Goal: Find specific page/section: Find specific page/section

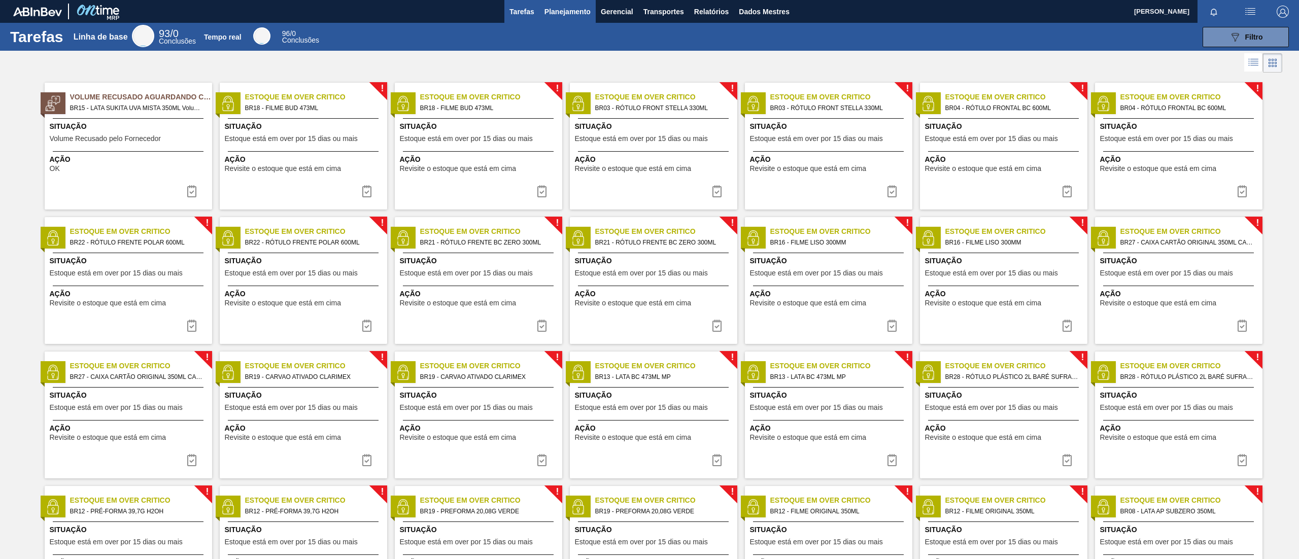
click at [571, 16] on font "Planejamento" at bounding box center [567, 12] width 46 height 12
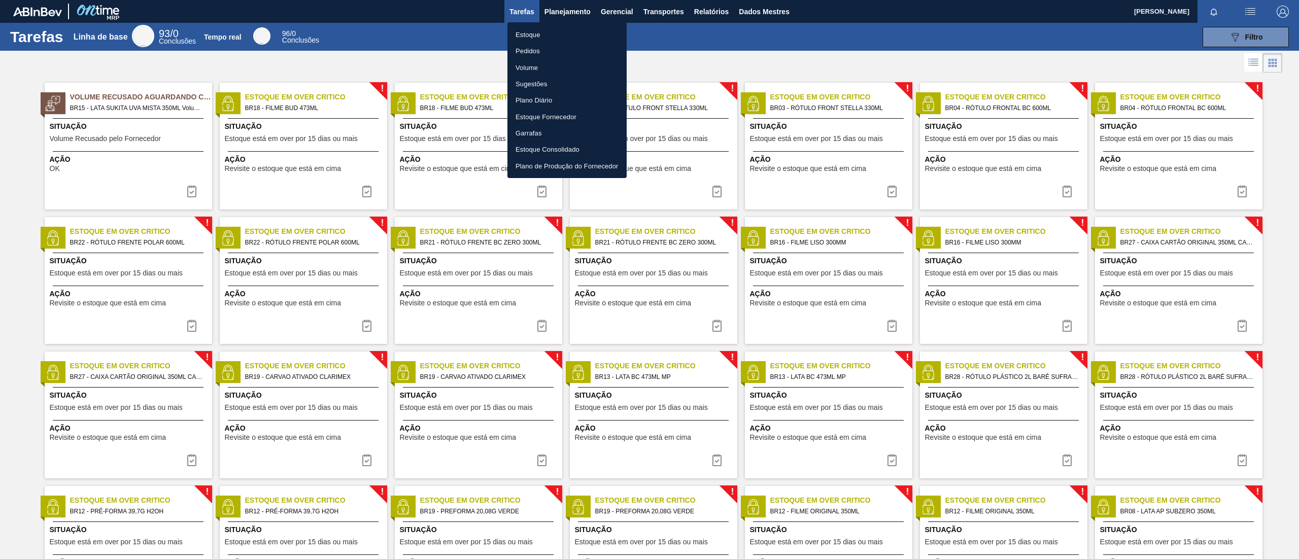
click at [575, 9] on div at bounding box center [649, 279] width 1299 height 559
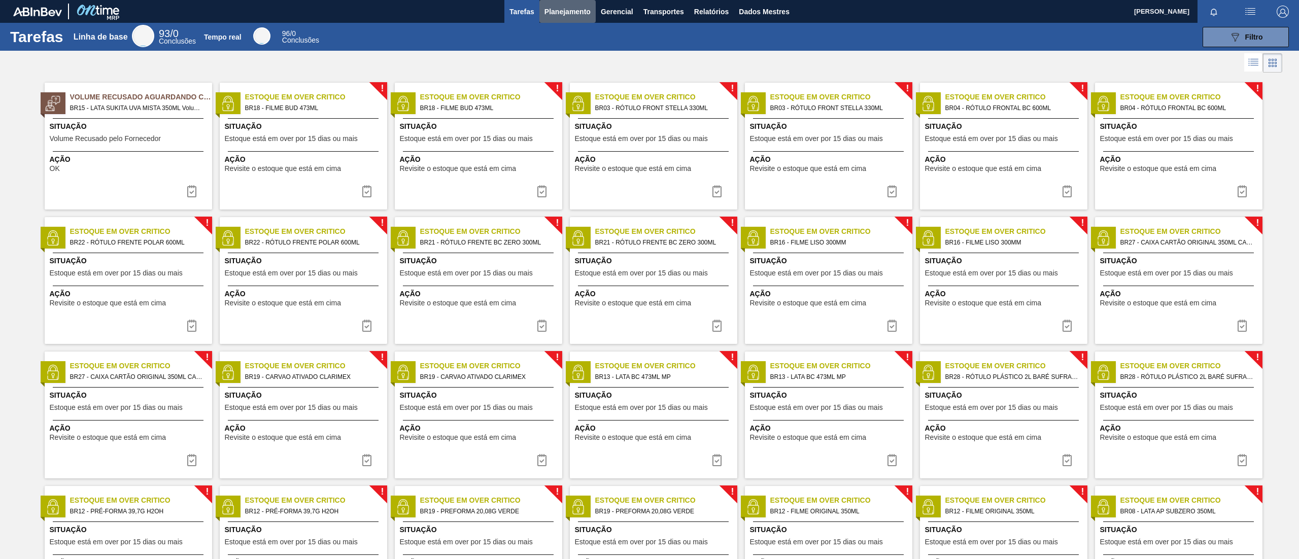
click at [575, 9] on font "Planejamento" at bounding box center [567, 12] width 46 height 8
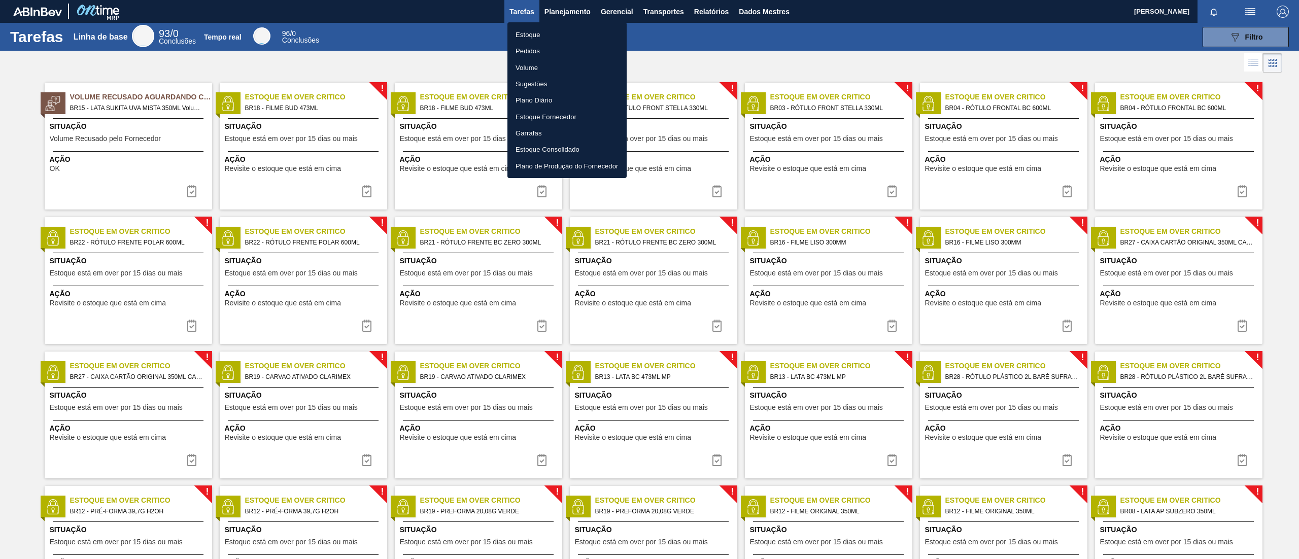
click at [556, 50] on li "Pedidos" at bounding box center [566, 51] width 119 height 16
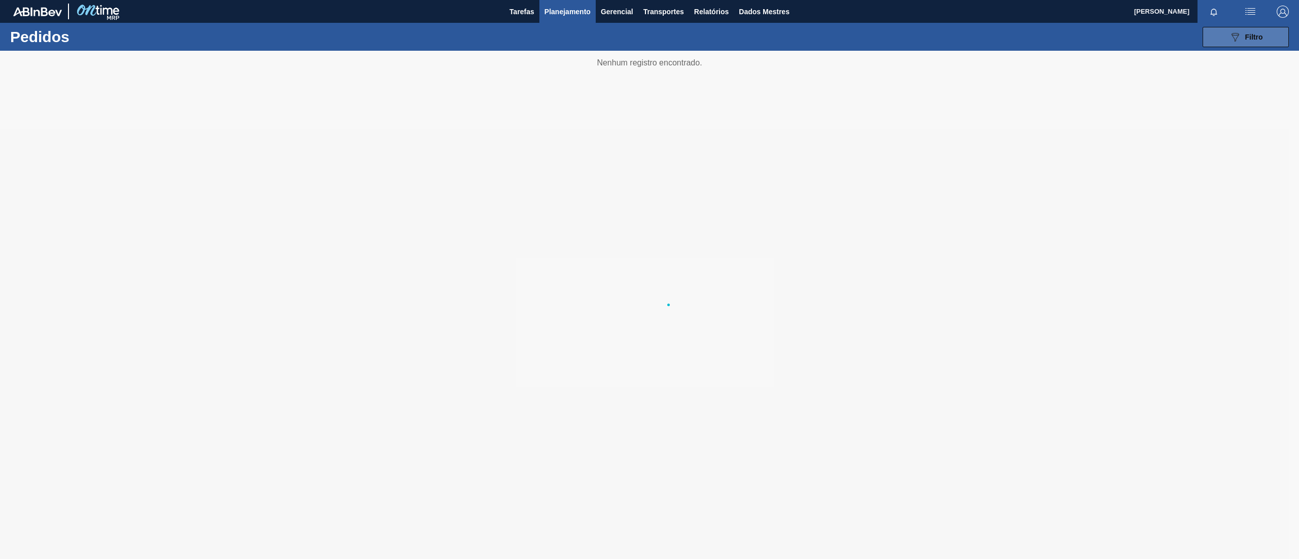
click at [1263, 37] on button "089F7B8B-B2A5-4AFE-B5C0-19BA573D28AC Filtro" at bounding box center [1246, 37] width 86 height 20
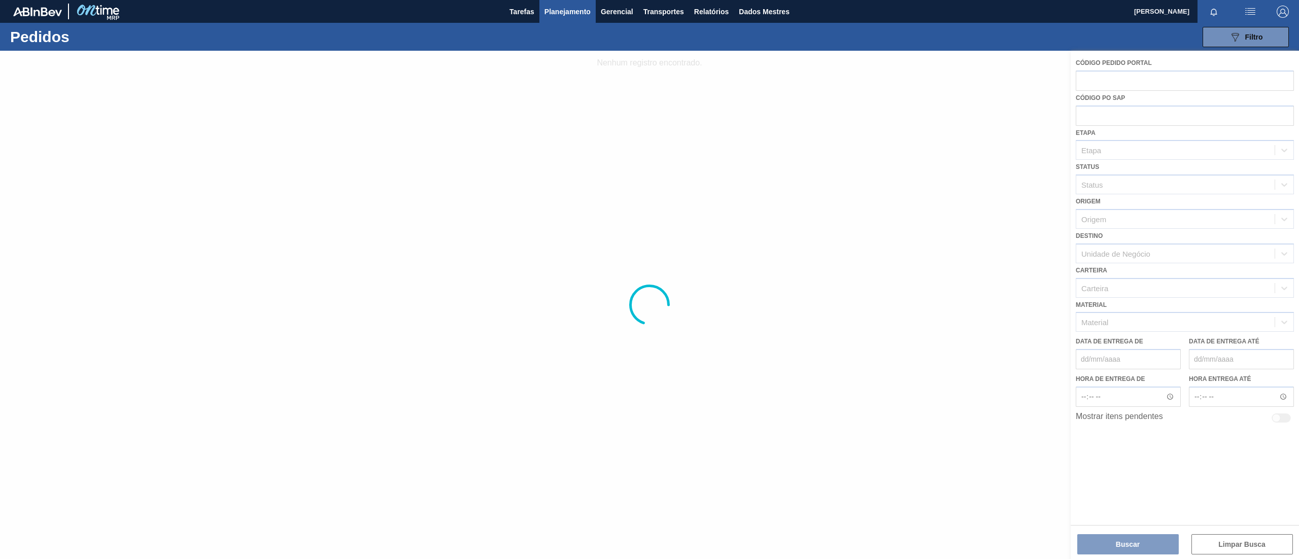
click at [1117, 72] on div at bounding box center [649, 305] width 1299 height 508
click at [1111, 73] on div at bounding box center [649, 305] width 1299 height 508
click at [1103, 86] on div at bounding box center [649, 305] width 1299 height 508
click at [1102, 146] on div at bounding box center [649, 305] width 1299 height 508
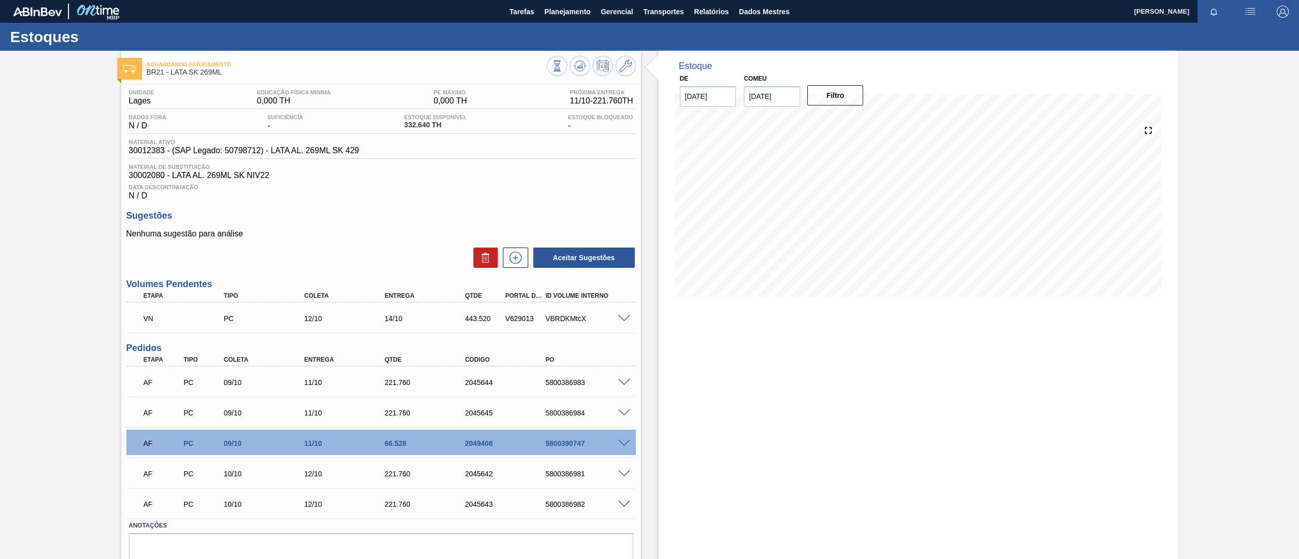
scroll to position [43, 0]
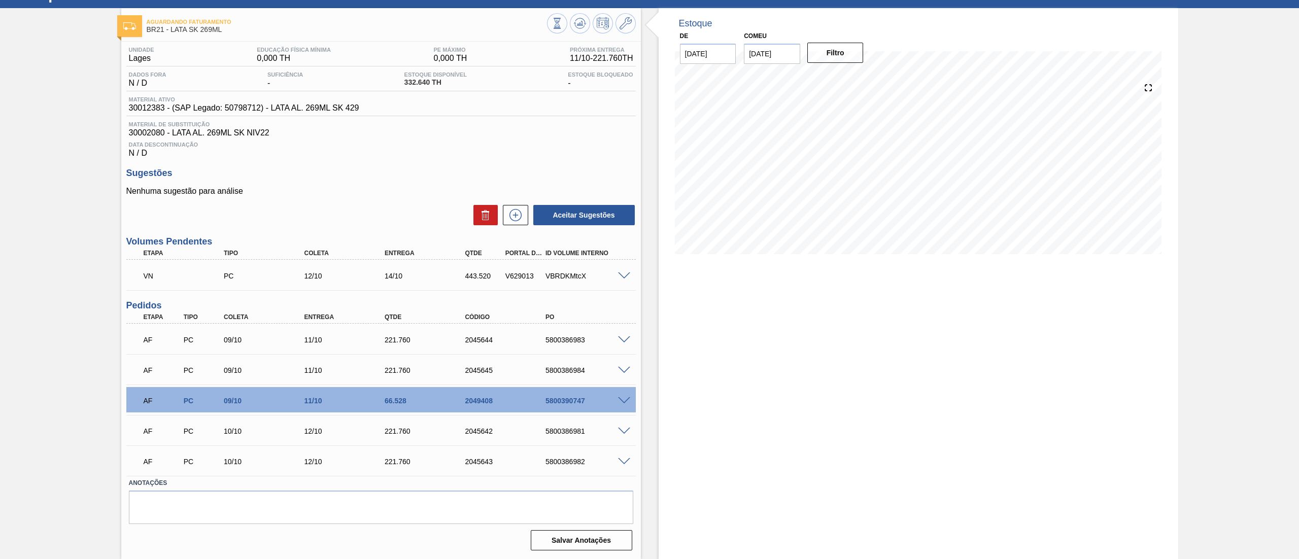
click at [620, 276] on span at bounding box center [624, 276] width 12 height 8
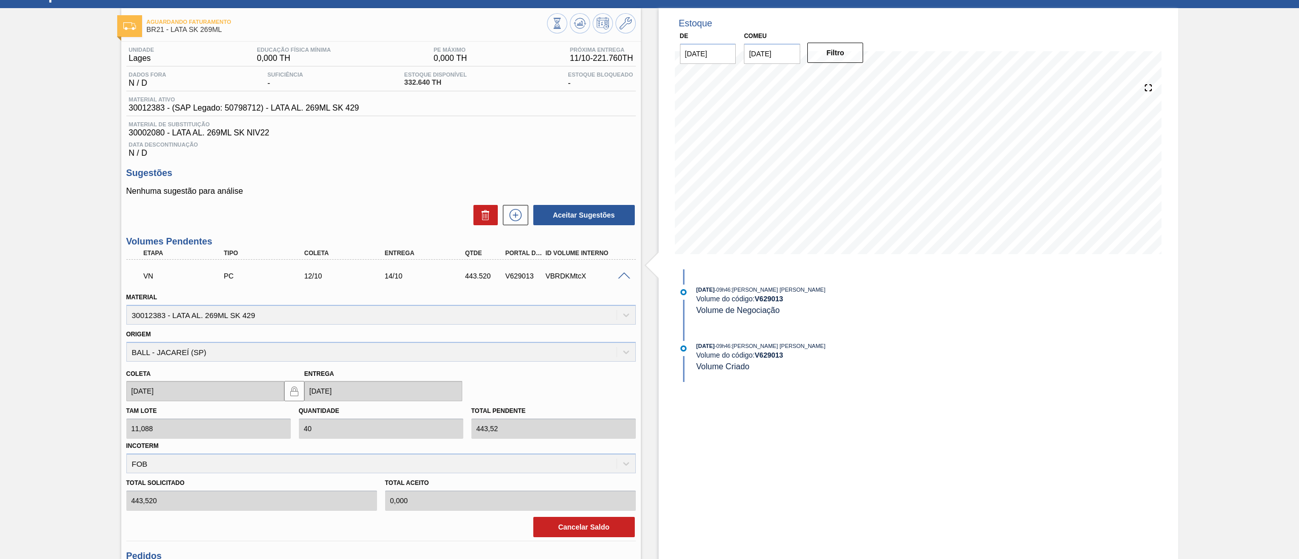
click at [620, 276] on span at bounding box center [624, 276] width 12 height 8
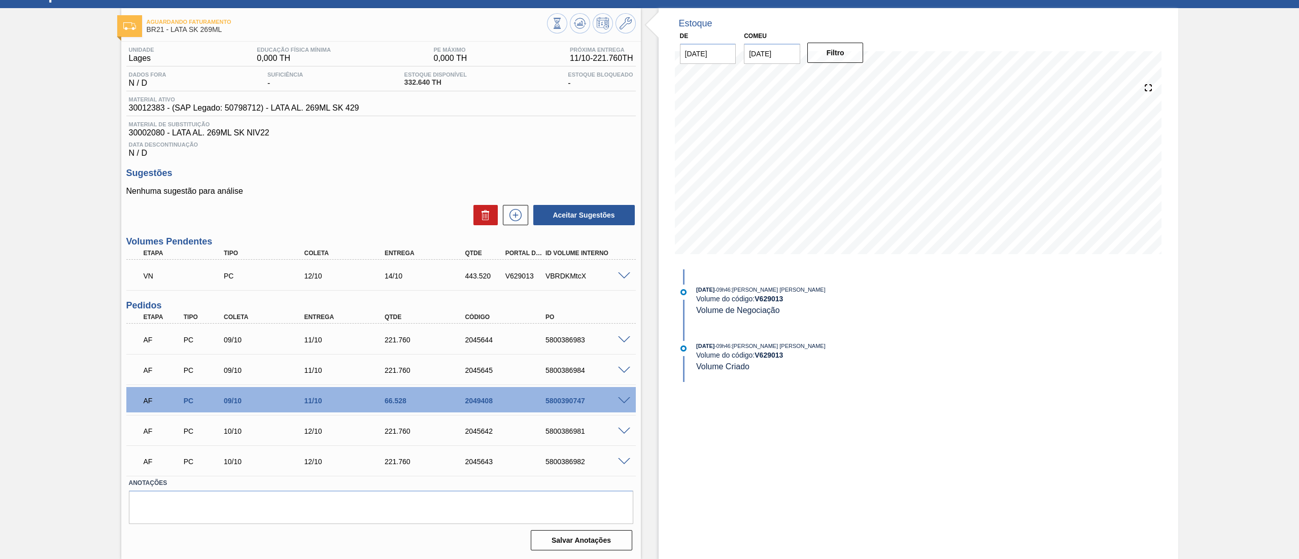
click at [618, 334] on div "AF PC 09/10 11/10 221.760 2045644 5800386983" at bounding box center [378, 339] width 483 height 20
click at [620, 335] on div at bounding box center [625, 339] width 20 height 8
click at [623, 341] on span at bounding box center [624, 340] width 12 height 8
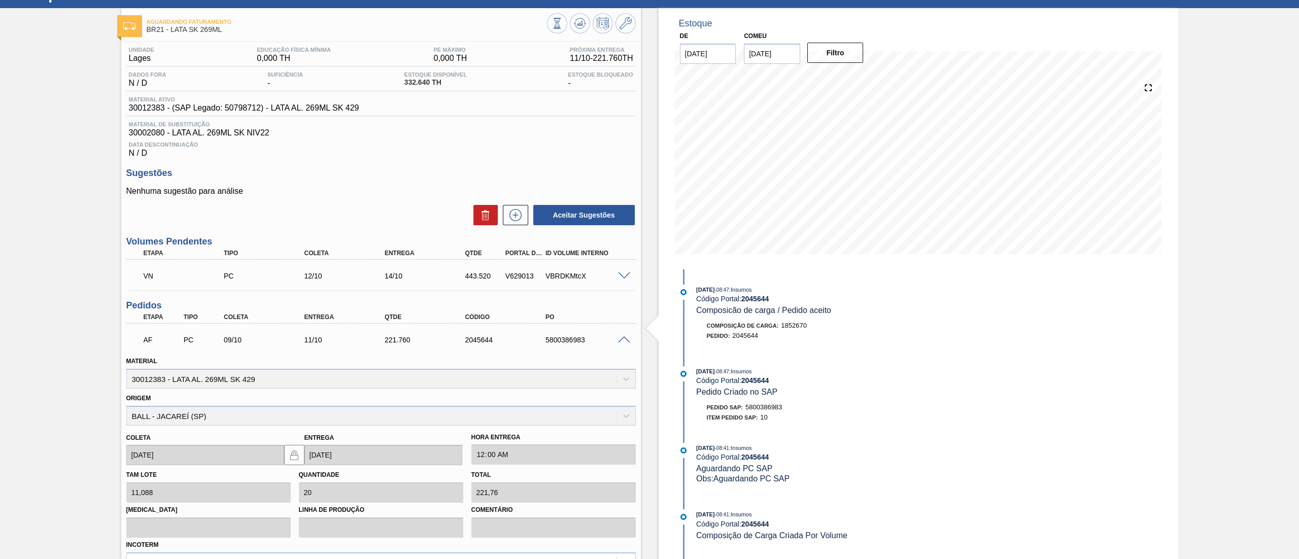
click at [623, 341] on span at bounding box center [624, 340] width 12 height 8
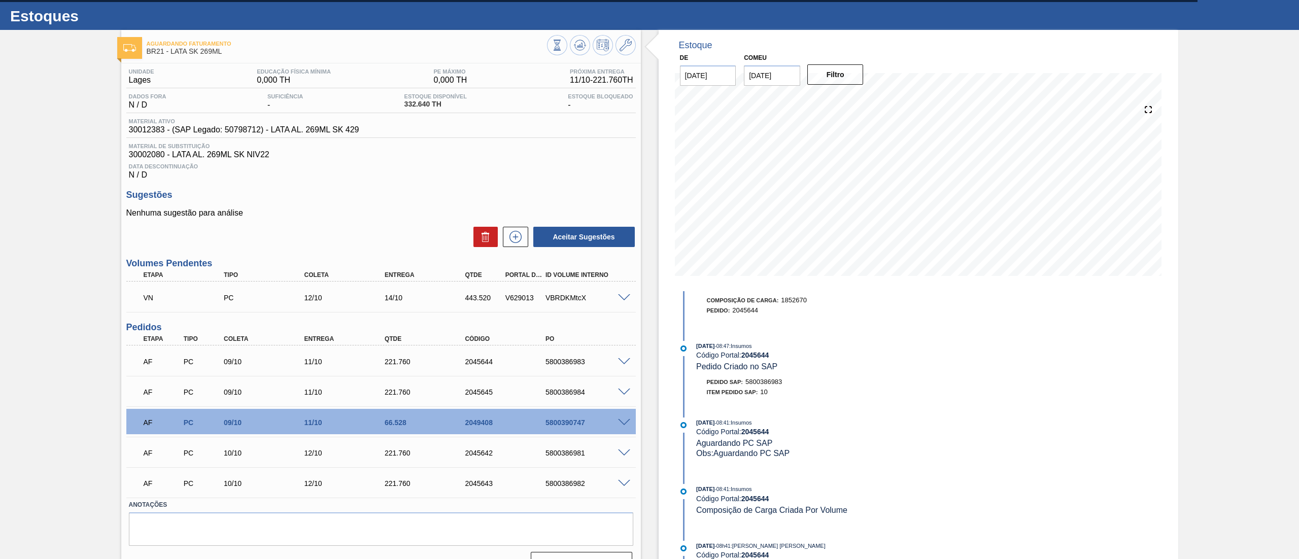
scroll to position [0, 0]
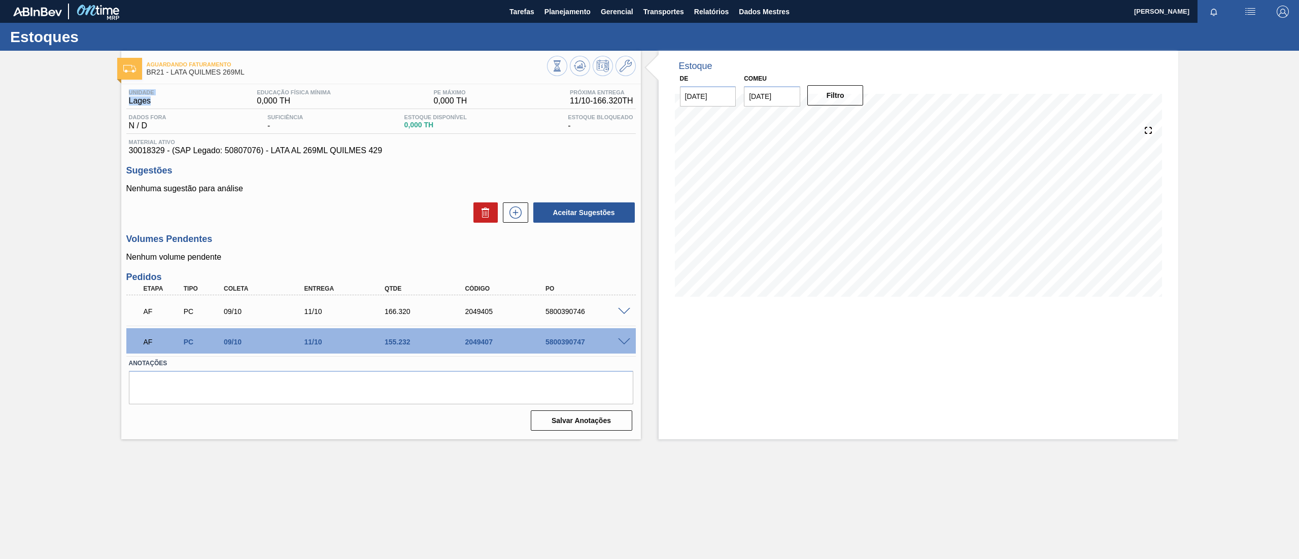
drag, startPoint x: 129, startPoint y: 89, endPoint x: 153, endPoint y: 100, distance: 26.5
click at [153, 100] on div "Unidade Lages" at bounding box center [141, 97] width 30 height 16
copy div "Unidade Lages"
click at [626, 338] on span at bounding box center [624, 342] width 12 height 8
